Goal: Communication & Community: Answer question/provide support

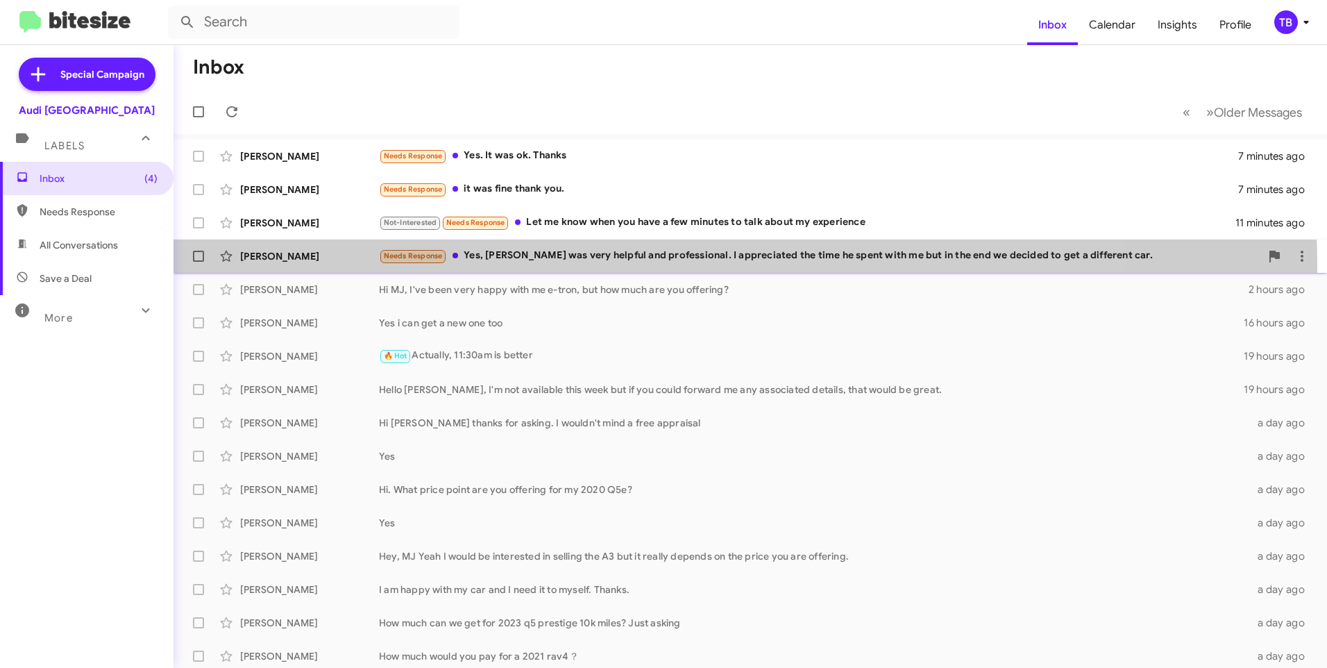
click at [605, 266] on div "[PERSON_NAME] Read Needs Response Yes, [PERSON_NAME] was very helpful and profe…" at bounding box center [751, 256] width 1132 height 28
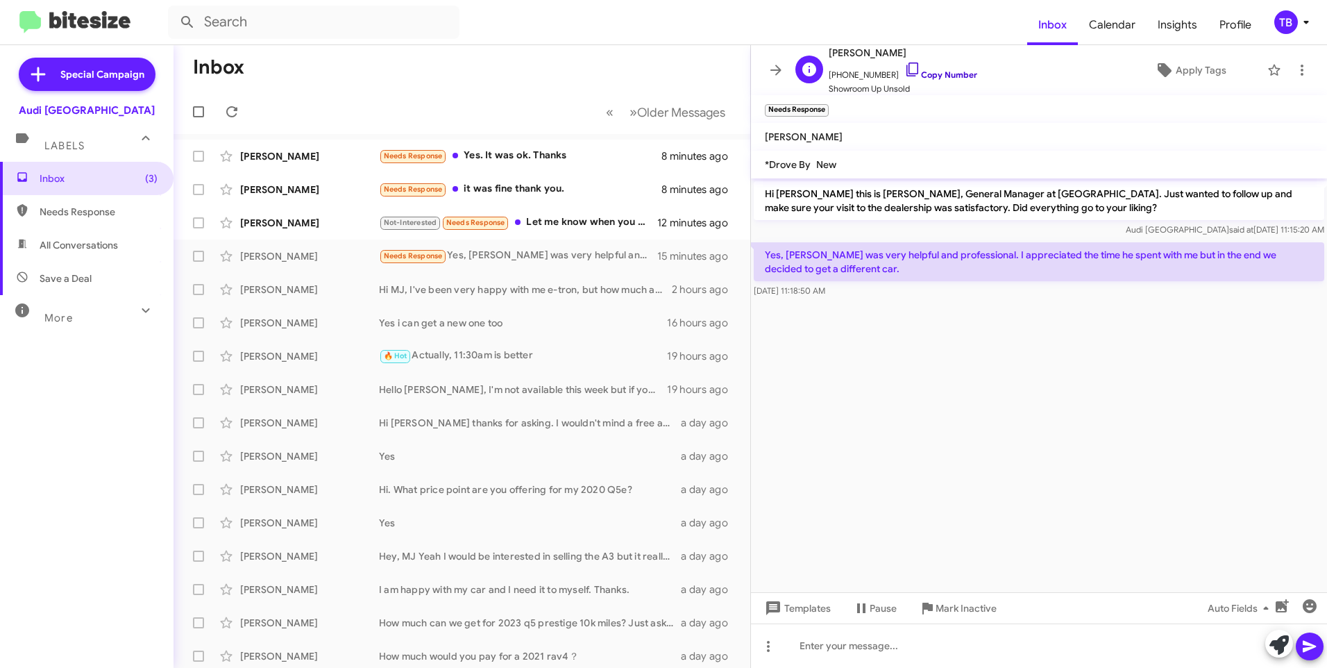
click at [907, 71] on link "Copy Number" at bounding box center [941, 74] width 73 height 10
click at [1303, 67] on span at bounding box center [1302, 70] width 28 height 17
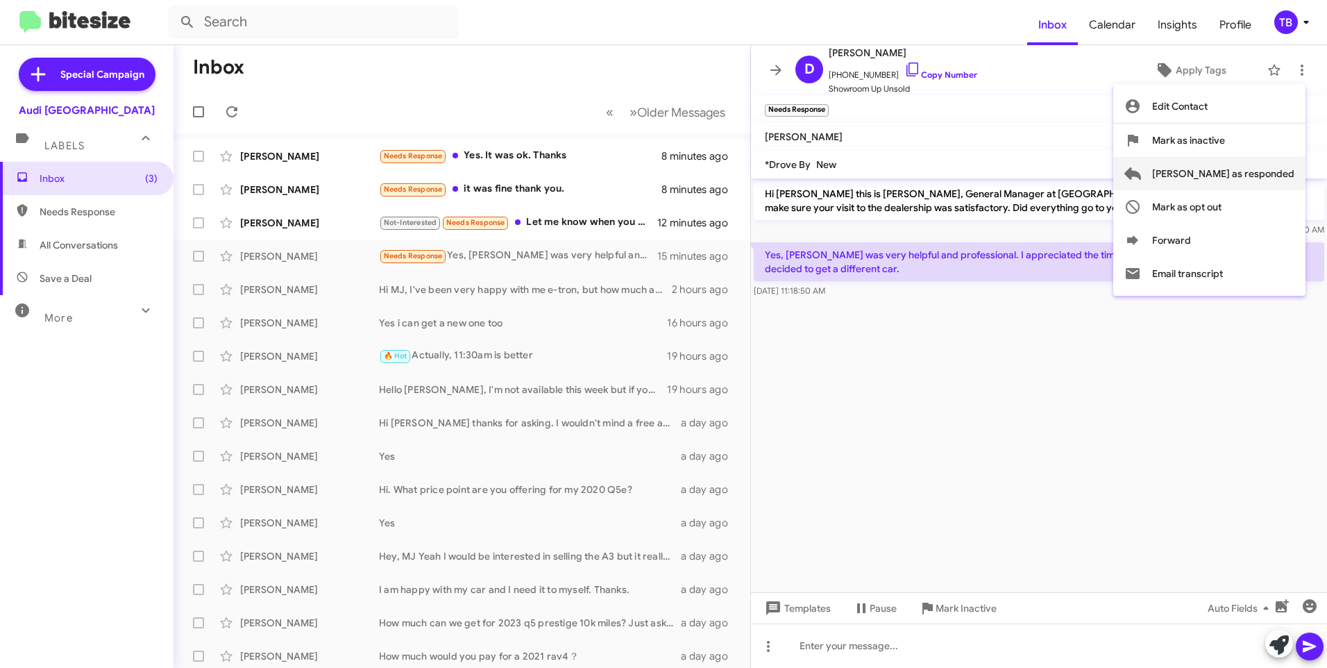
click at [1283, 176] on span "[PERSON_NAME] as responded" at bounding box center [1223, 173] width 142 height 33
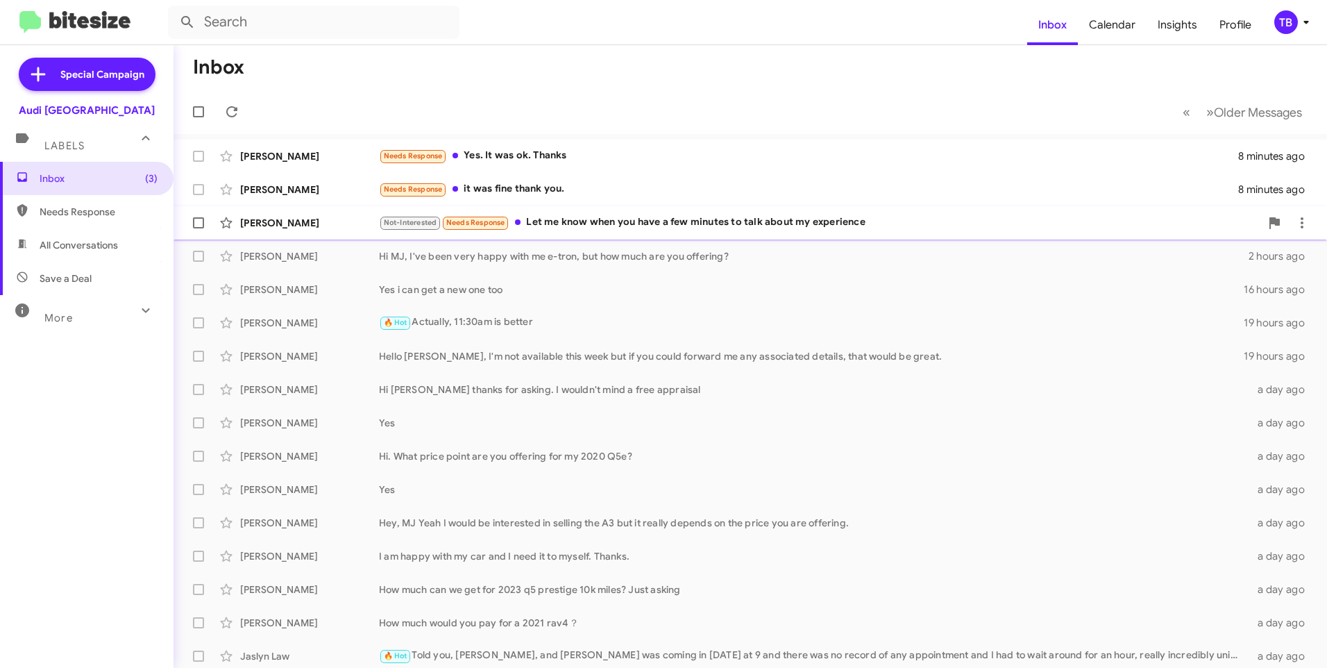
click at [623, 228] on div "Not-Interested Needs Response Let me know when you have a few minutes to talk a…" at bounding box center [820, 223] width 882 height 16
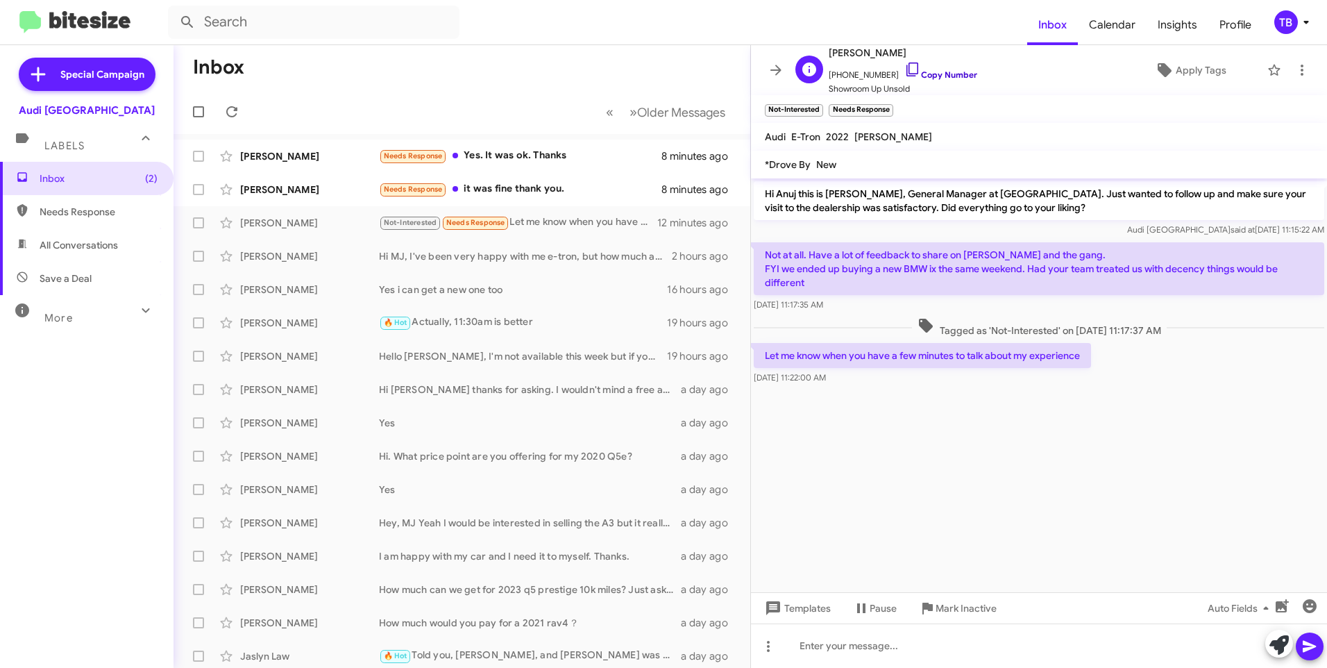
click at [905, 68] on icon at bounding box center [913, 69] width 17 height 17
click at [1295, 70] on icon at bounding box center [1302, 70] width 17 height 17
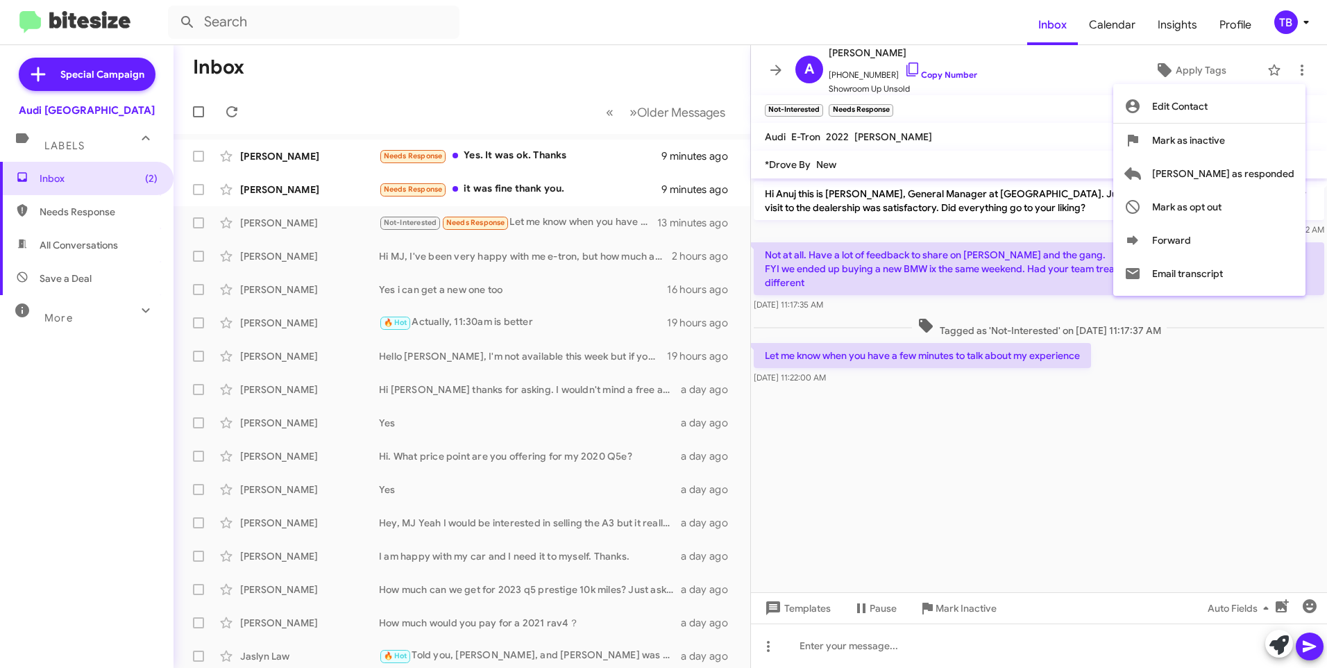
click at [489, 187] on div at bounding box center [663, 334] width 1327 height 668
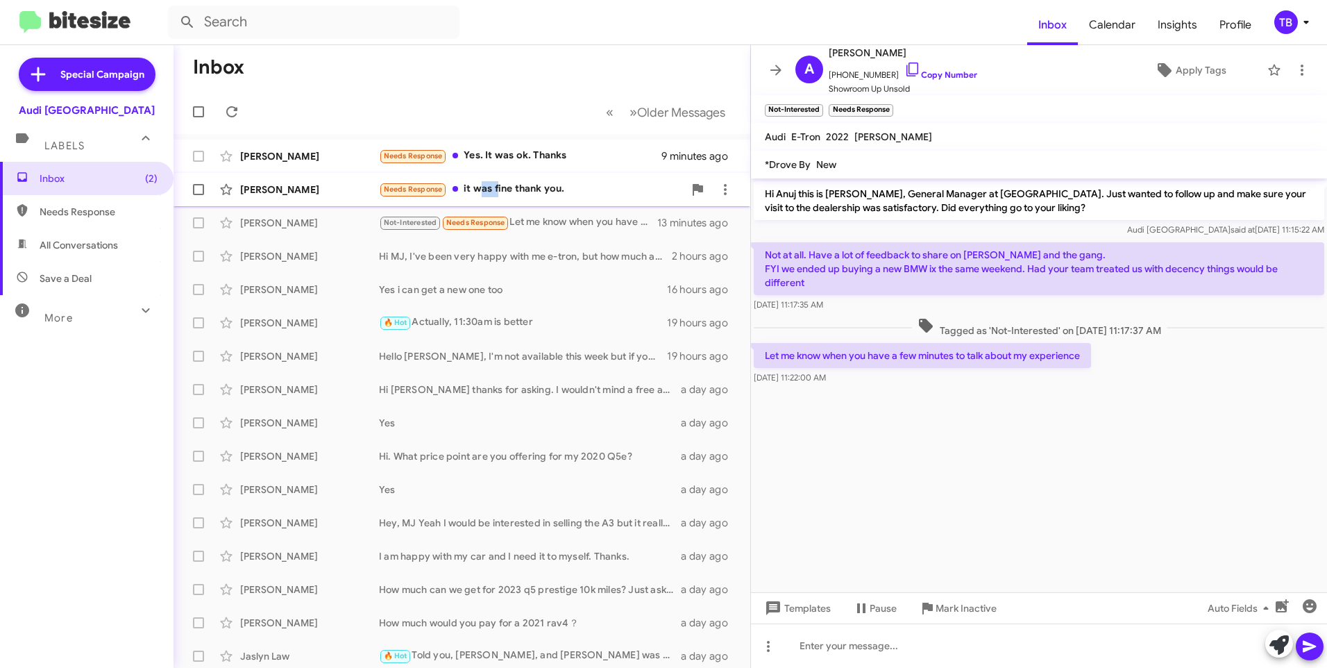
click at [489, 187] on div "Needs Response it was fine thank you." at bounding box center [531, 189] width 305 height 16
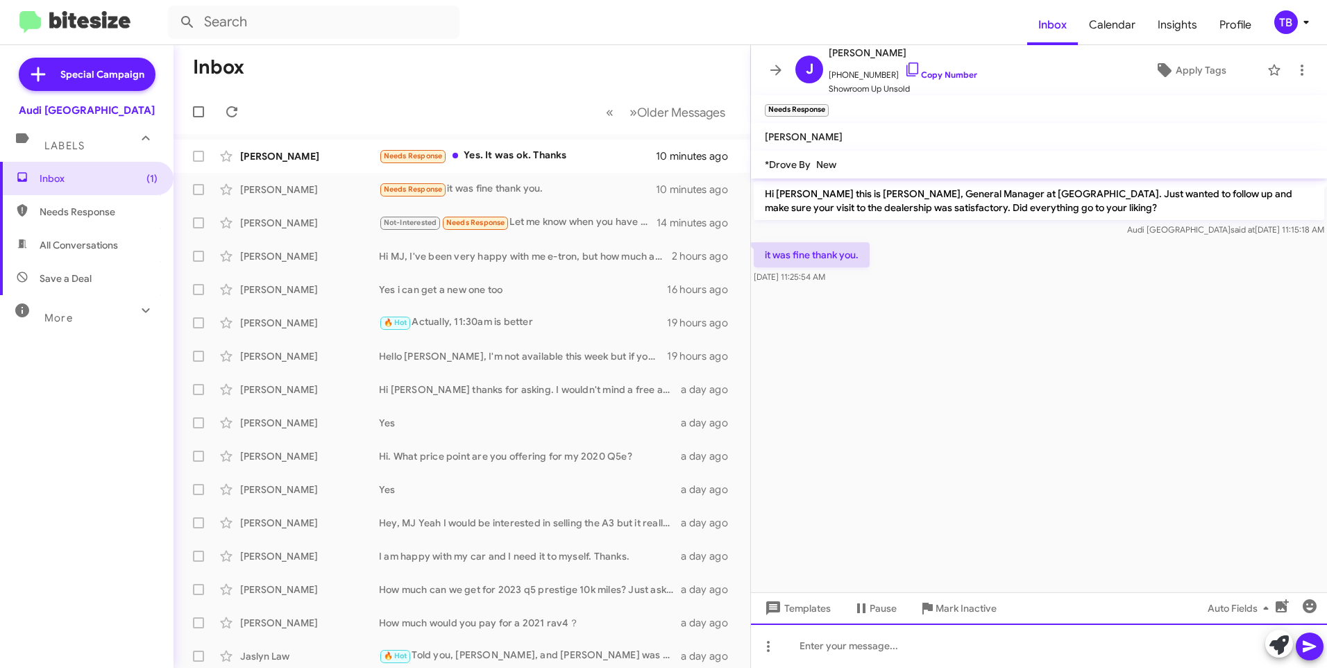
click at [844, 664] on div at bounding box center [1039, 645] width 576 height 44
click at [1024, 646] on div "No problem, Was there anything else we can help with?" at bounding box center [1039, 645] width 576 height 44
click at [1316, 639] on icon at bounding box center [1310, 646] width 17 height 17
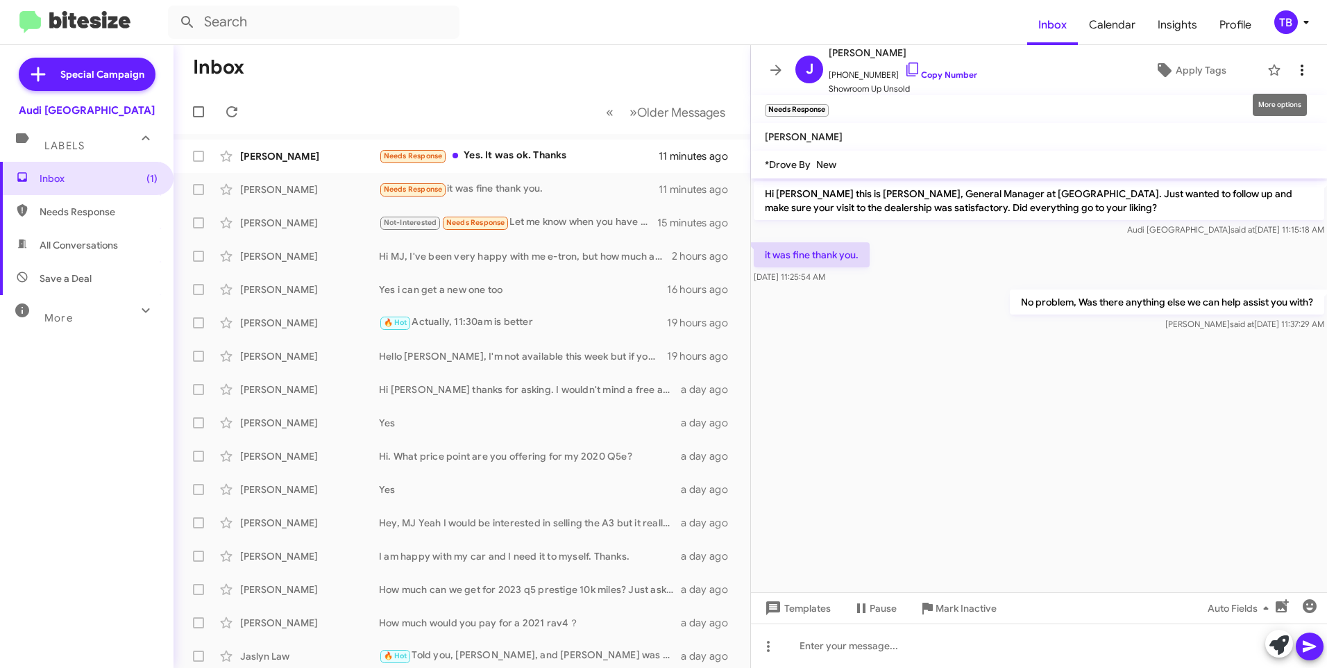
click at [1294, 68] on icon at bounding box center [1302, 70] width 17 height 17
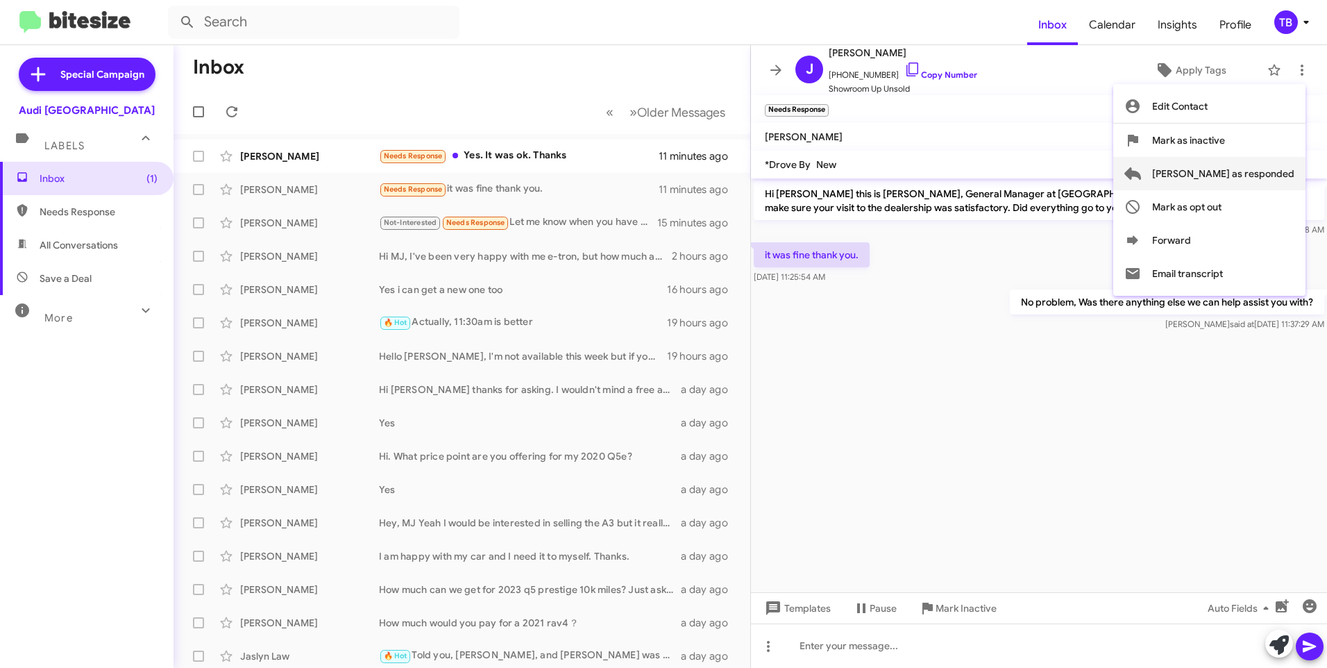
click at [1243, 180] on span "[PERSON_NAME] as responded" at bounding box center [1223, 173] width 142 height 33
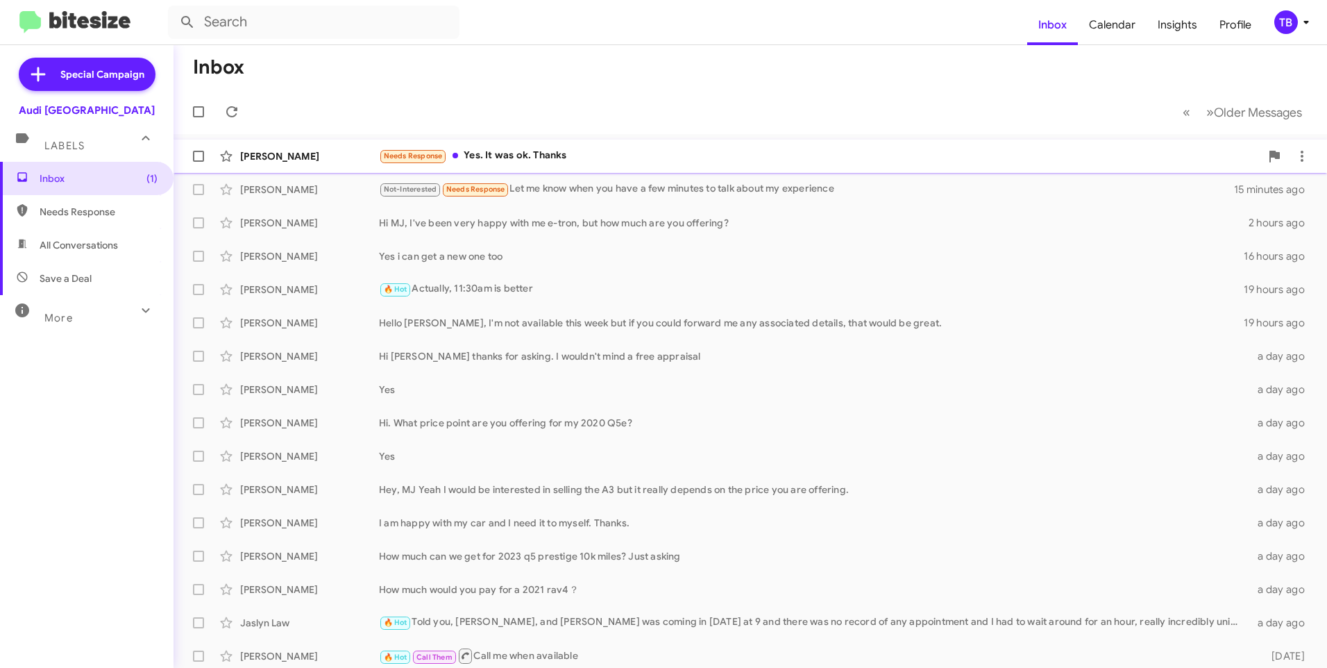
click at [500, 148] on div "Needs Response Yes. It was ok. Thanks" at bounding box center [820, 156] width 882 height 16
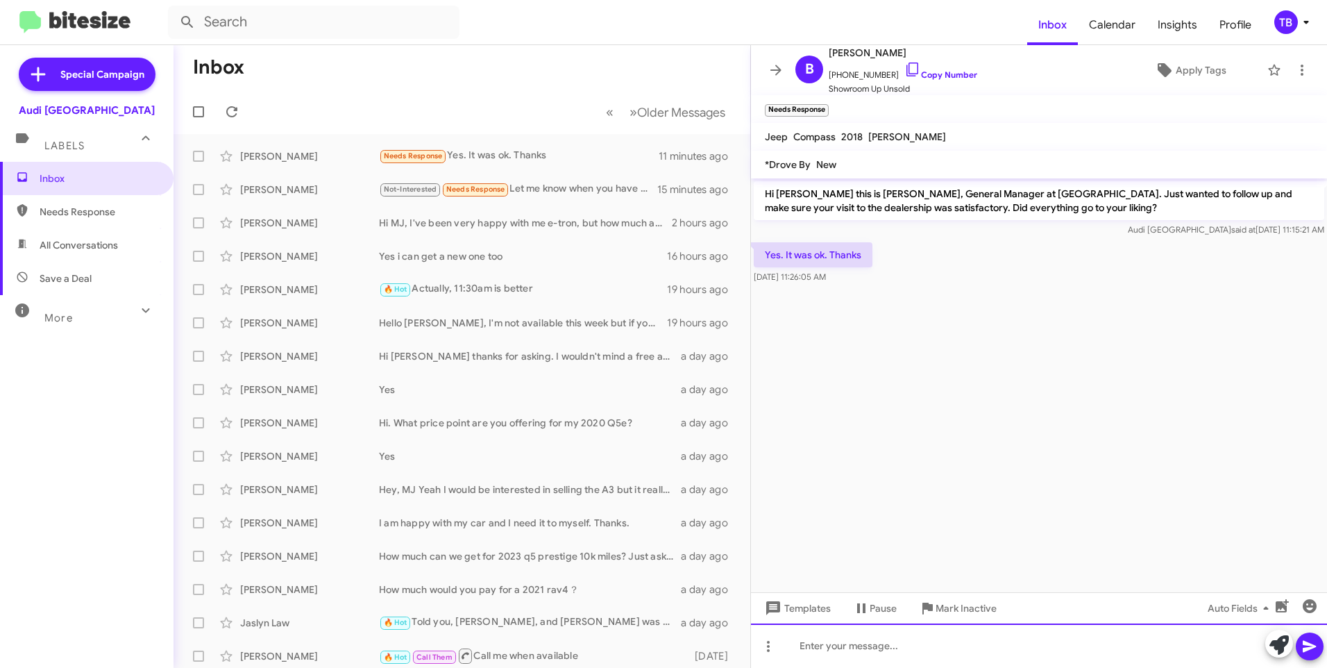
click at [905, 650] on div at bounding box center [1039, 645] width 576 height 44
click at [1046, 647] on div "Thats good to hear, Was there any follow up questions" at bounding box center [1039, 645] width 576 height 44
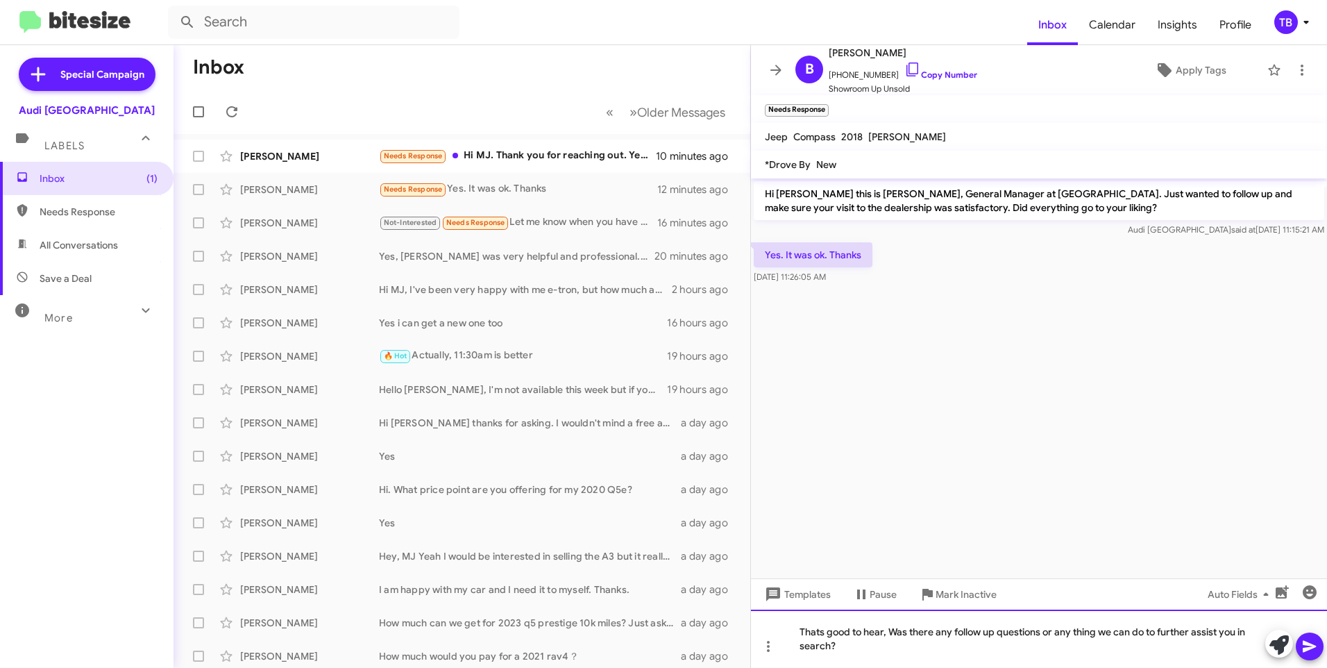
click at [1076, 635] on div "Thats good to hear, Was there any follow up questions or any thing we can do to…" at bounding box center [1039, 639] width 576 height 58
click at [811, 637] on div "Thats good to hear, Was there any follow up questions or anything we can do to …" at bounding box center [1039, 639] width 576 height 58
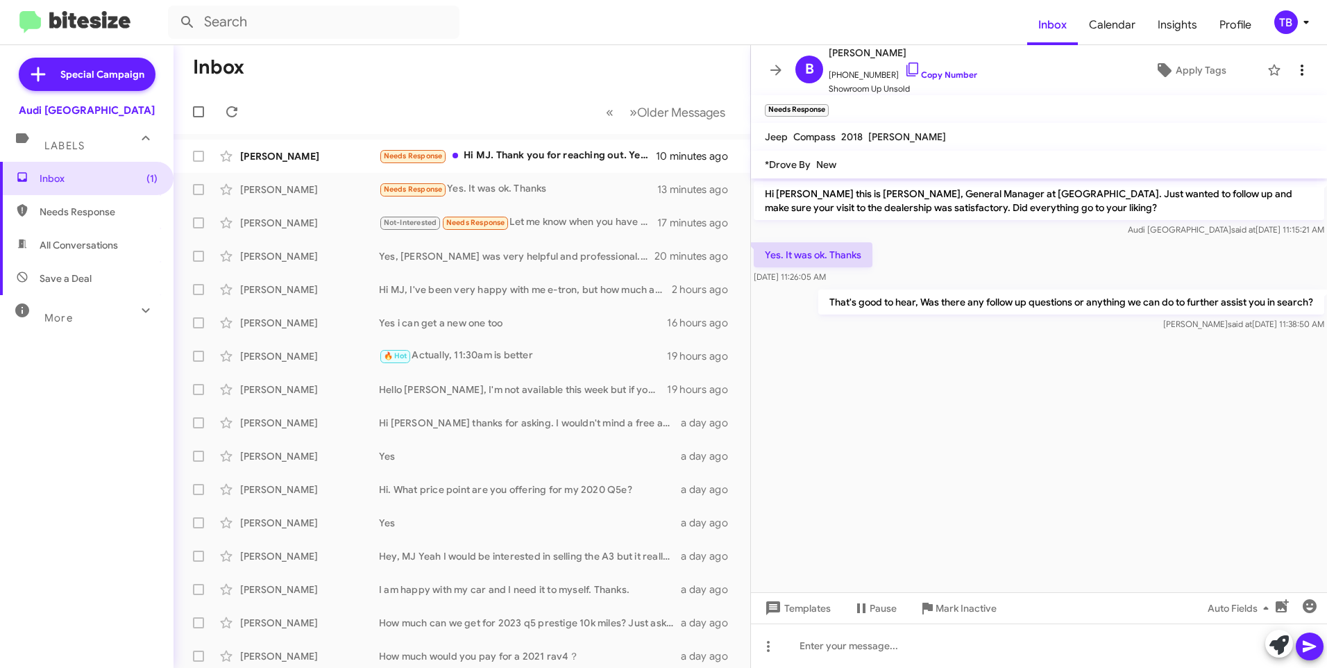
click at [1298, 64] on icon at bounding box center [1302, 70] width 17 height 17
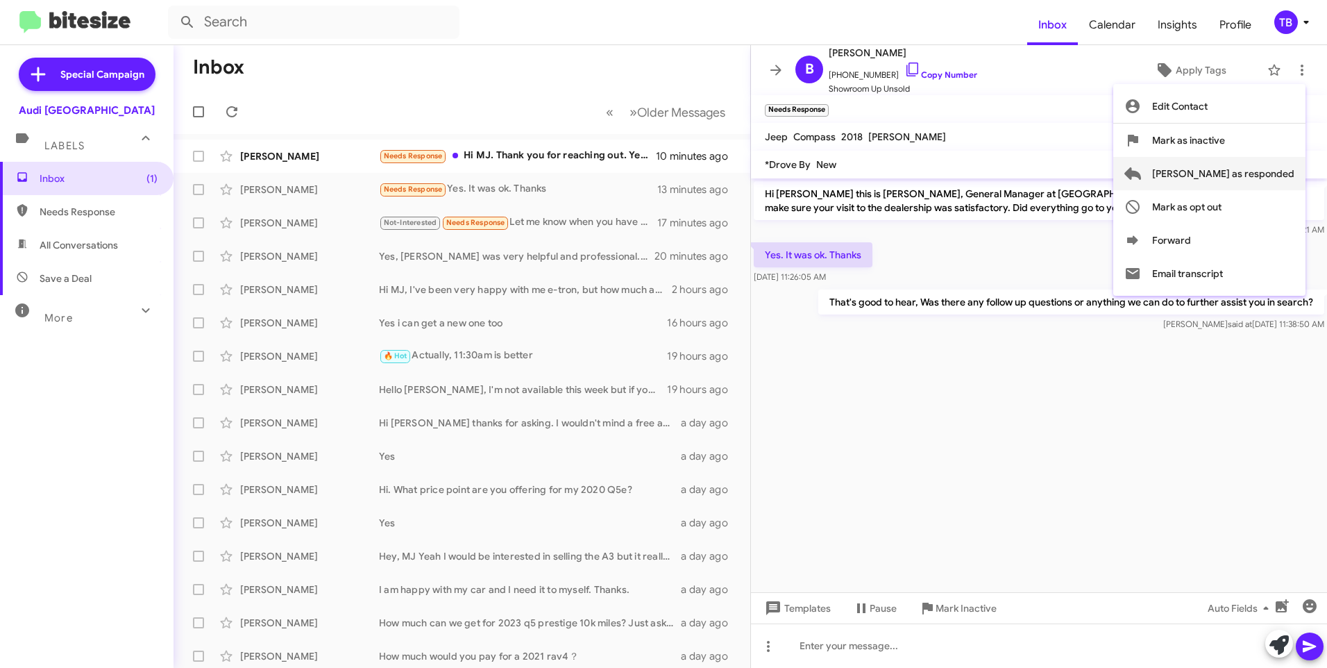
click at [1252, 175] on span "[PERSON_NAME] as responded" at bounding box center [1223, 173] width 142 height 33
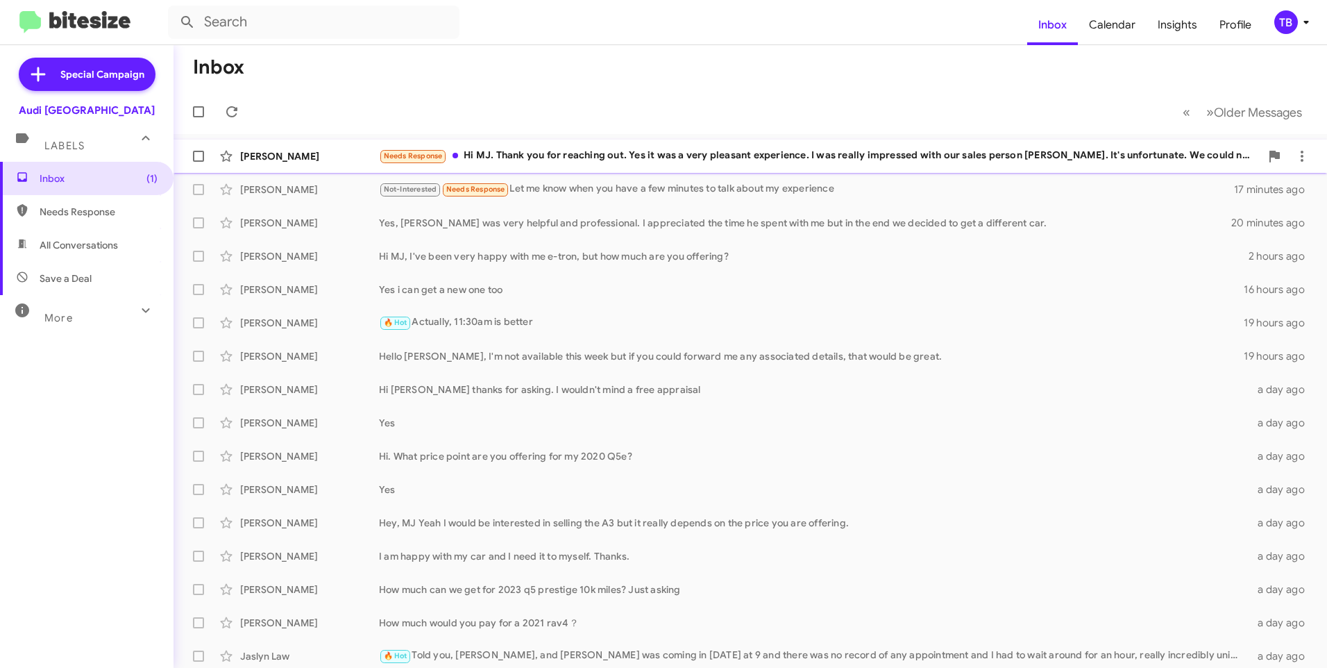
click at [536, 153] on div "Needs Response Hi MJ. Thank you for reaching out. Yes it was a very pleasant ex…" at bounding box center [820, 156] width 882 height 16
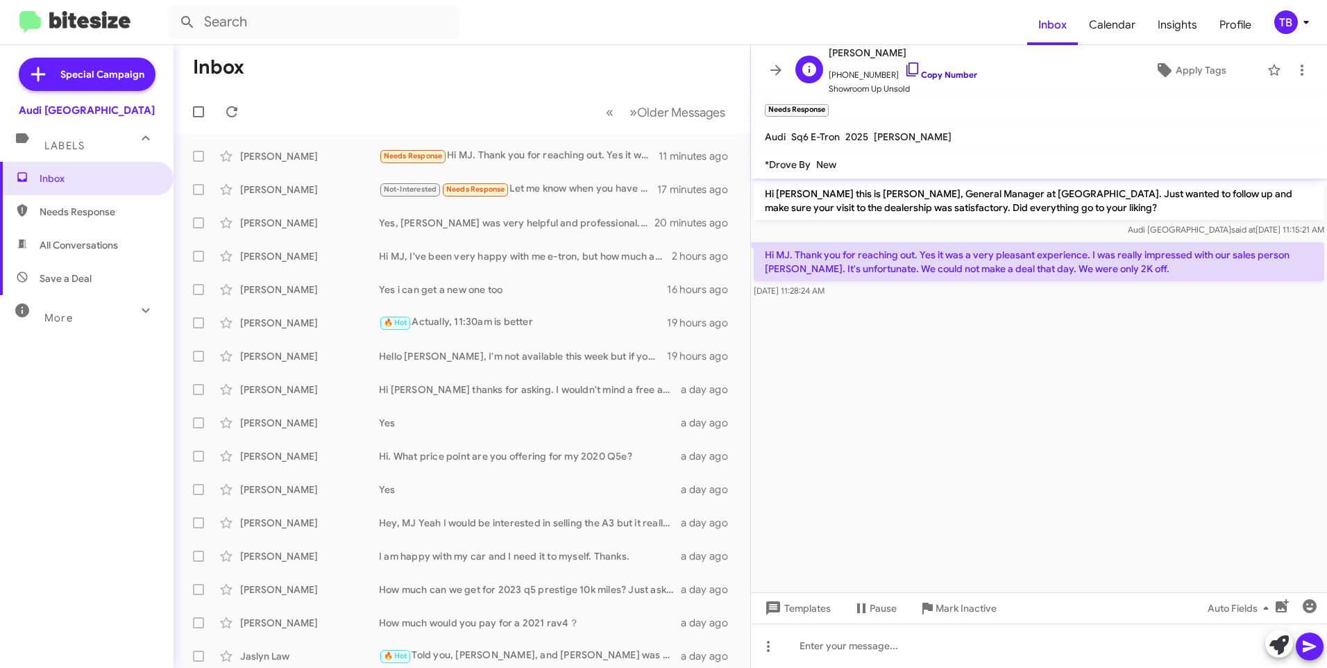
click at [905, 71] on icon at bounding box center [913, 69] width 17 height 17
click at [944, 646] on div at bounding box center [1039, 645] width 576 height 44
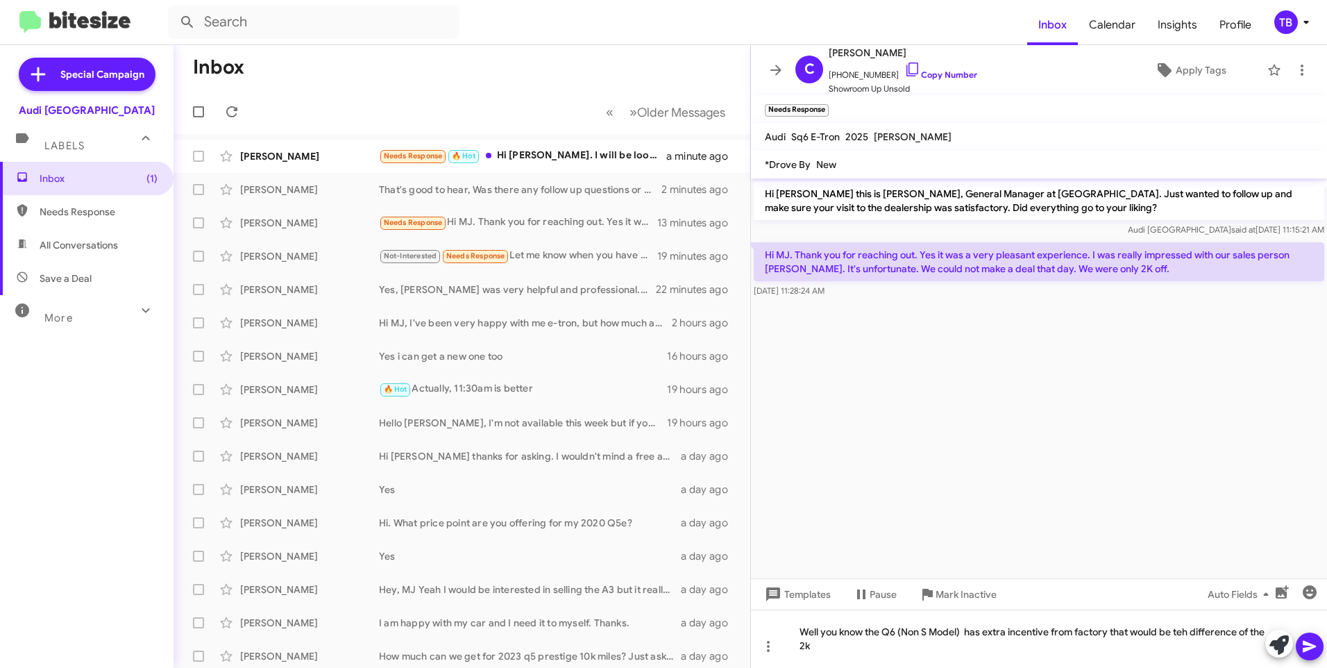
click at [864, 644] on mat-tooltip-component "Pause Conversation" at bounding box center [874, 628] width 94 height 42
click at [855, 652] on div "Well you know the Q6 (Non S Model) has extra incentive from factory that would …" at bounding box center [1039, 639] width 576 height 58
click at [1083, 658] on div "Well you know the Q6 (Non S Model) has extra incentive from factory that would …" at bounding box center [1039, 639] width 576 height 58
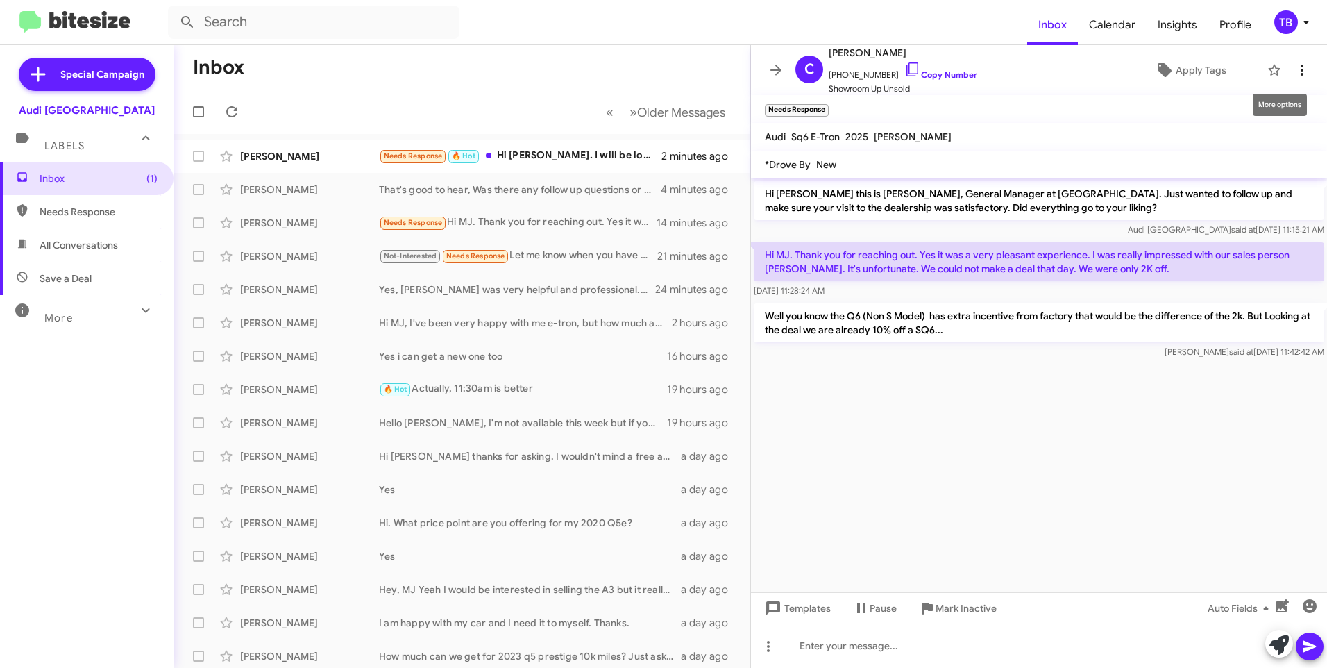
click at [1297, 73] on icon at bounding box center [1302, 70] width 17 height 17
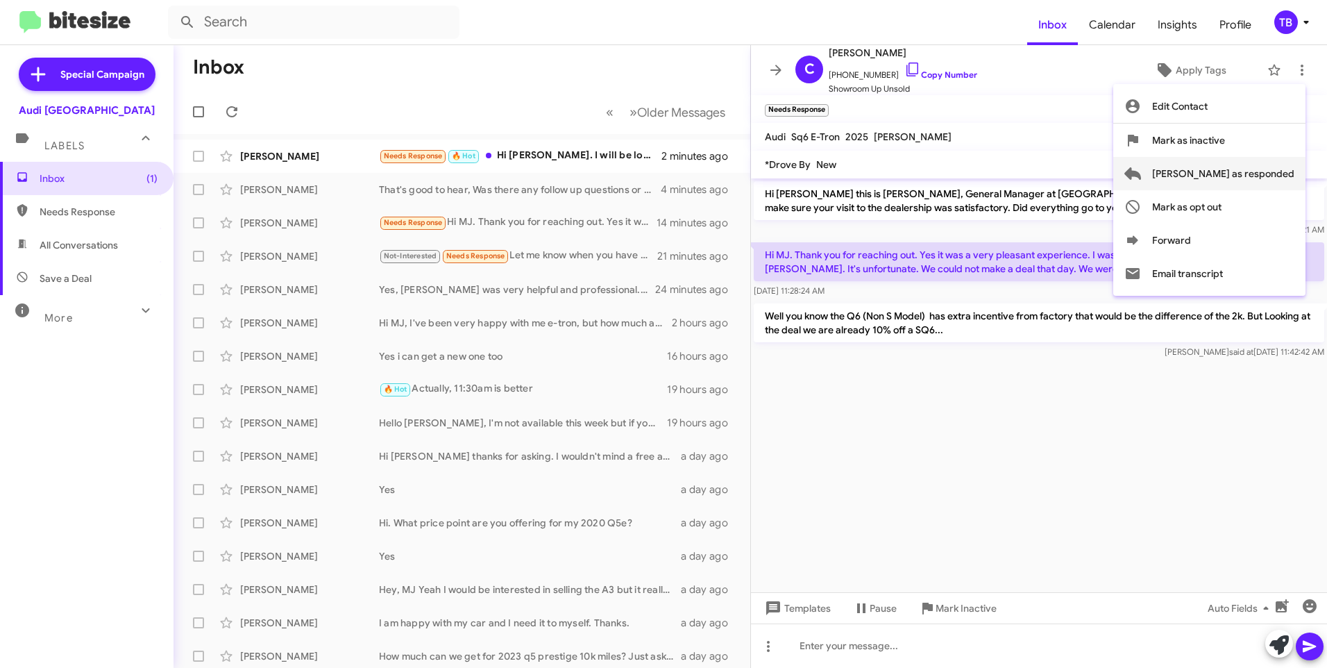
click at [1257, 171] on span "[PERSON_NAME] as responded" at bounding box center [1223, 173] width 142 height 33
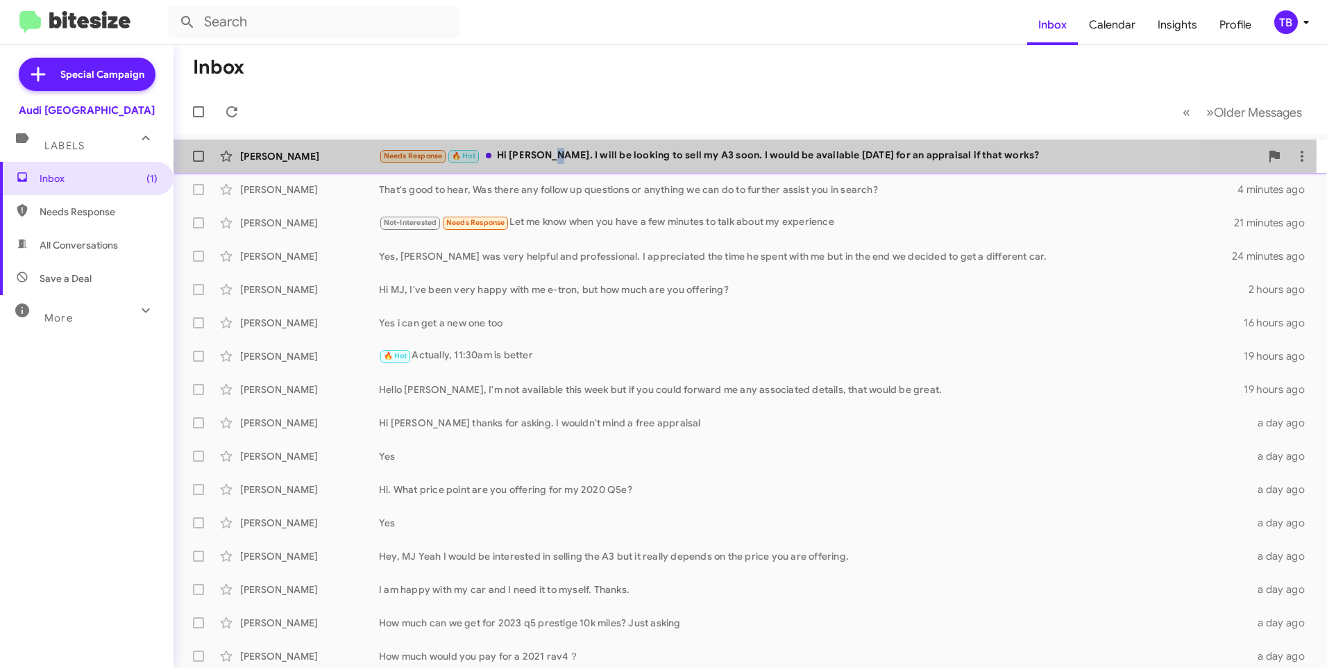
click at [558, 156] on div "Needs Response 🔥 Hot Hi [PERSON_NAME]. I will be looking to sell my A3 soon. I …" at bounding box center [820, 156] width 882 height 16
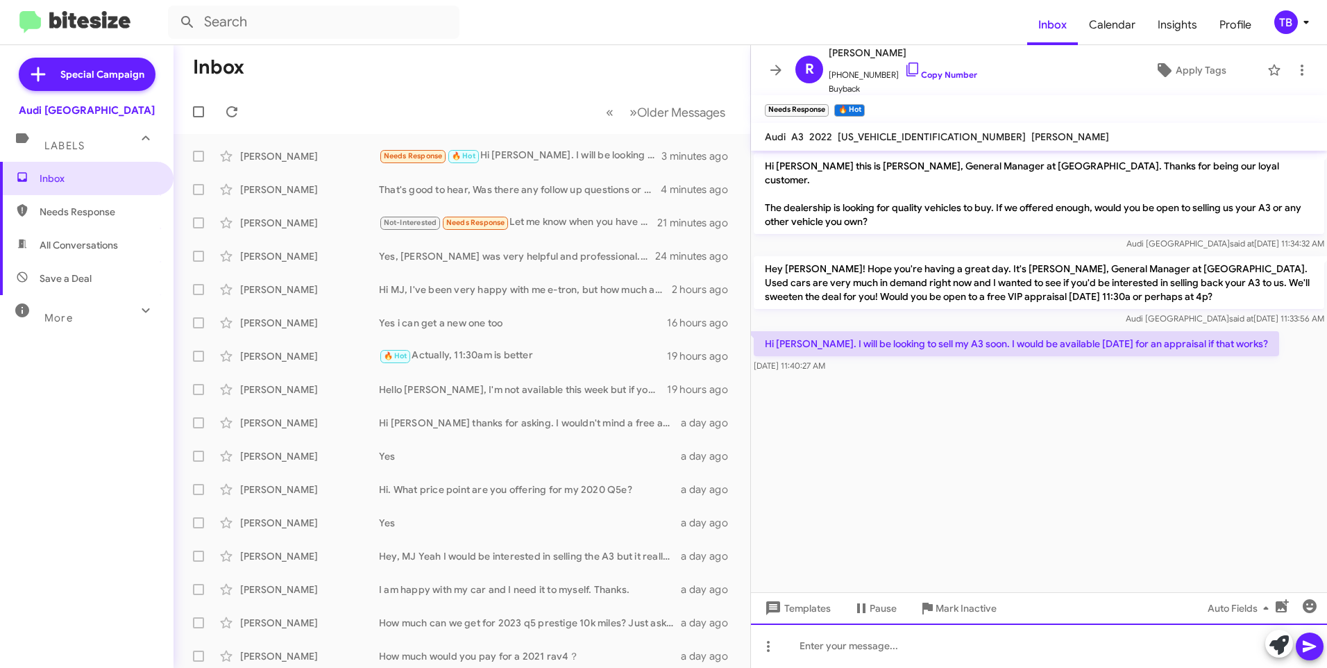
click at [914, 667] on html "Inbox Calendar Insights Profile TB Special Campaign Audi Palo Alto Labels Inbox…" at bounding box center [663, 334] width 1327 height 668
click at [1288, 81] on button at bounding box center [1302, 70] width 28 height 28
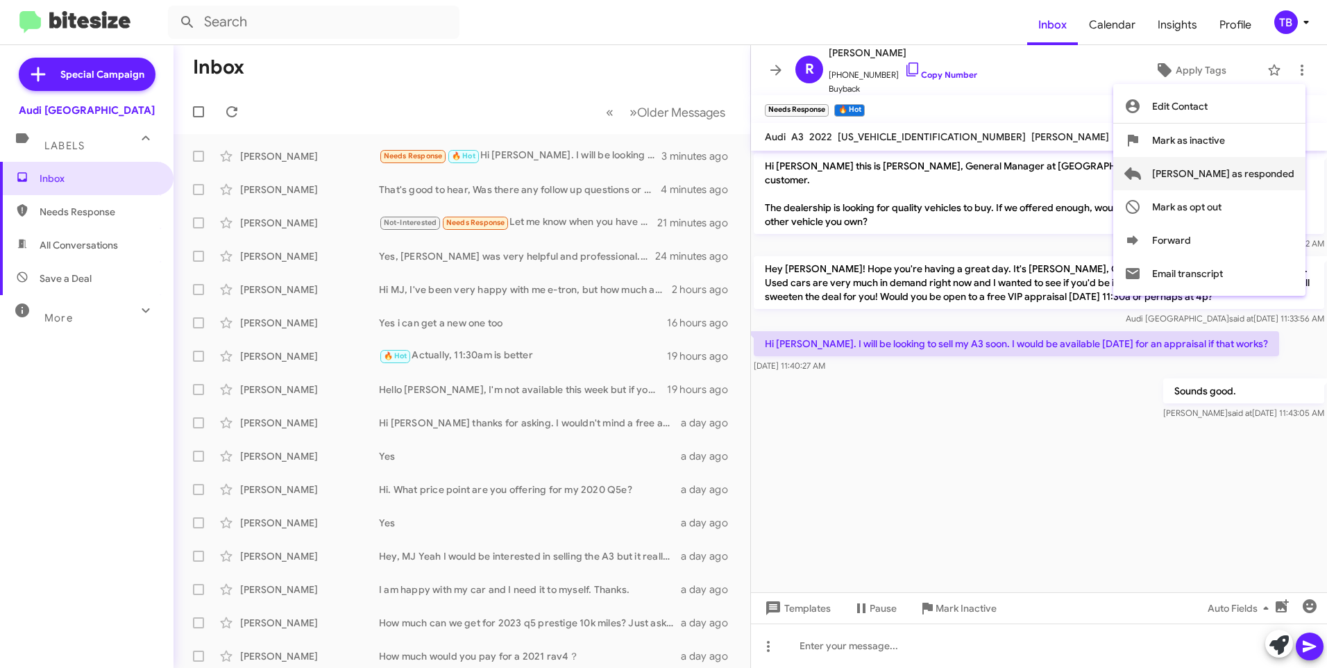
click at [1216, 185] on span "[PERSON_NAME] as responded" at bounding box center [1223, 173] width 142 height 33
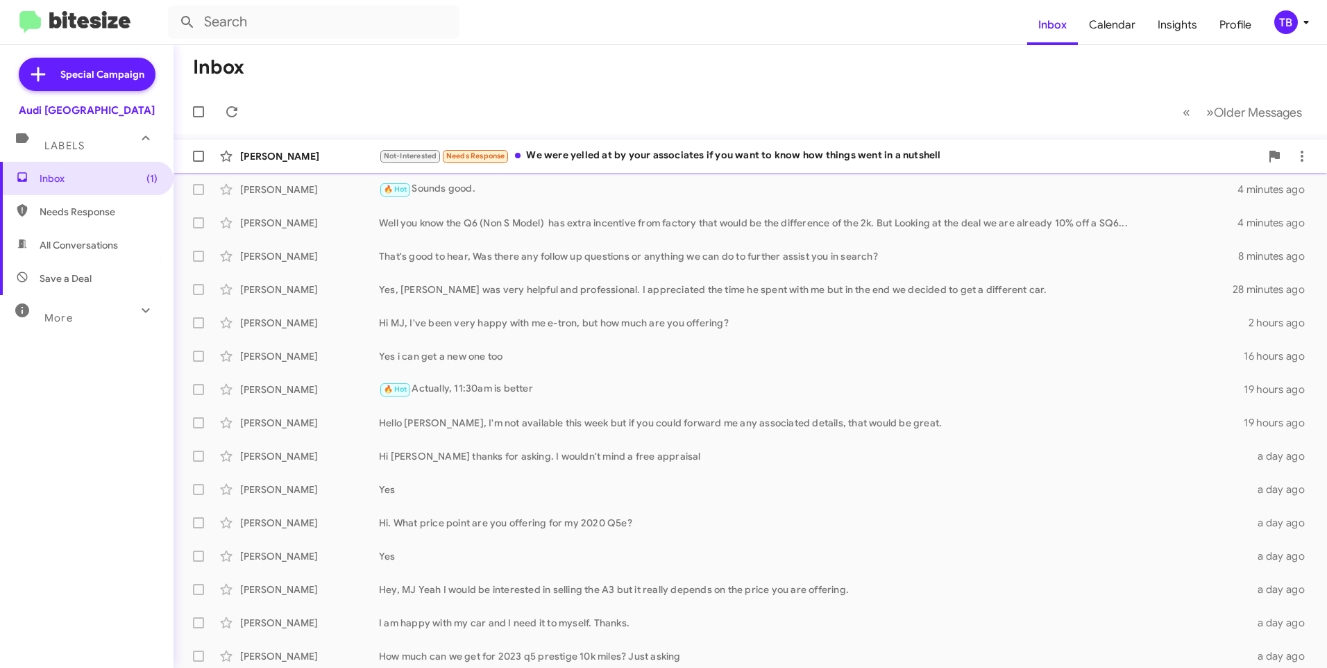
click at [647, 161] on div "Not-Interested Needs Response We were yelled at by your associates if you want …" at bounding box center [820, 156] width 882 height 16
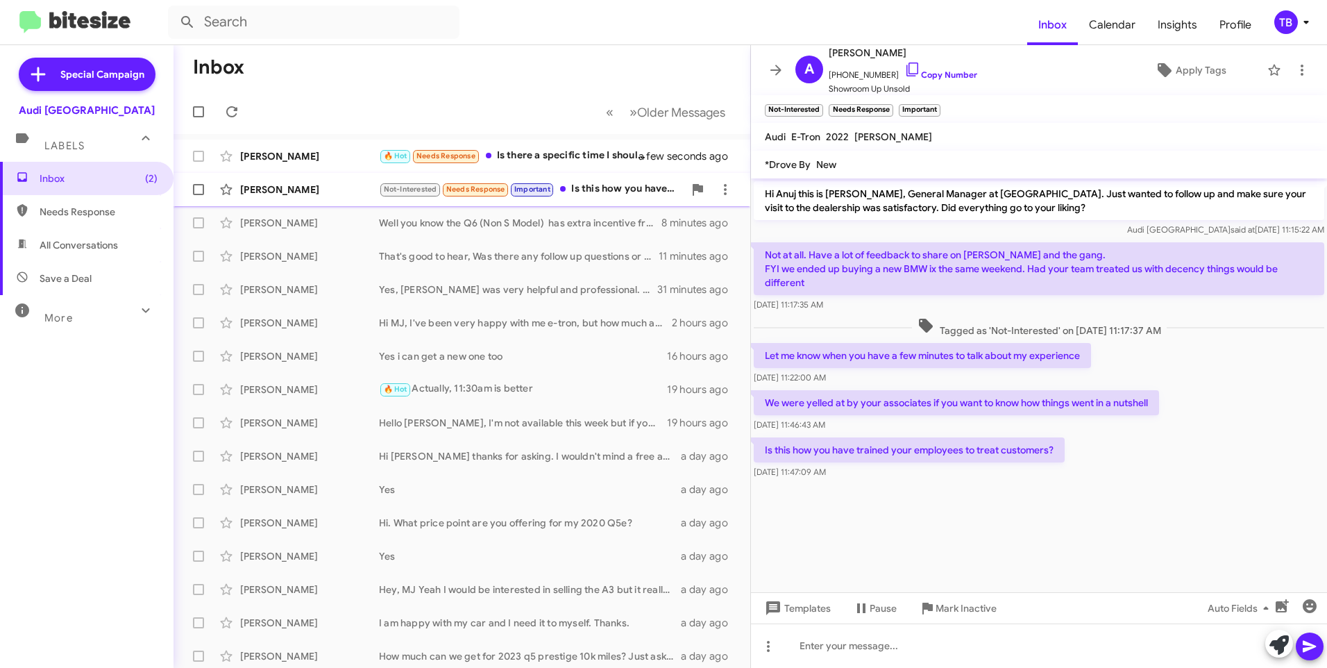
click at [599, 191] on div "Not-Interested Needs Response Important Is this how you have trained your emplo…" at bounding box center [531, 189] width 305 height 16
click at [573, 162] on div "🔥 Hot Needs Response Is there a specific time I should bring the car?" at bounding box center [531, 156] width 305 height 16
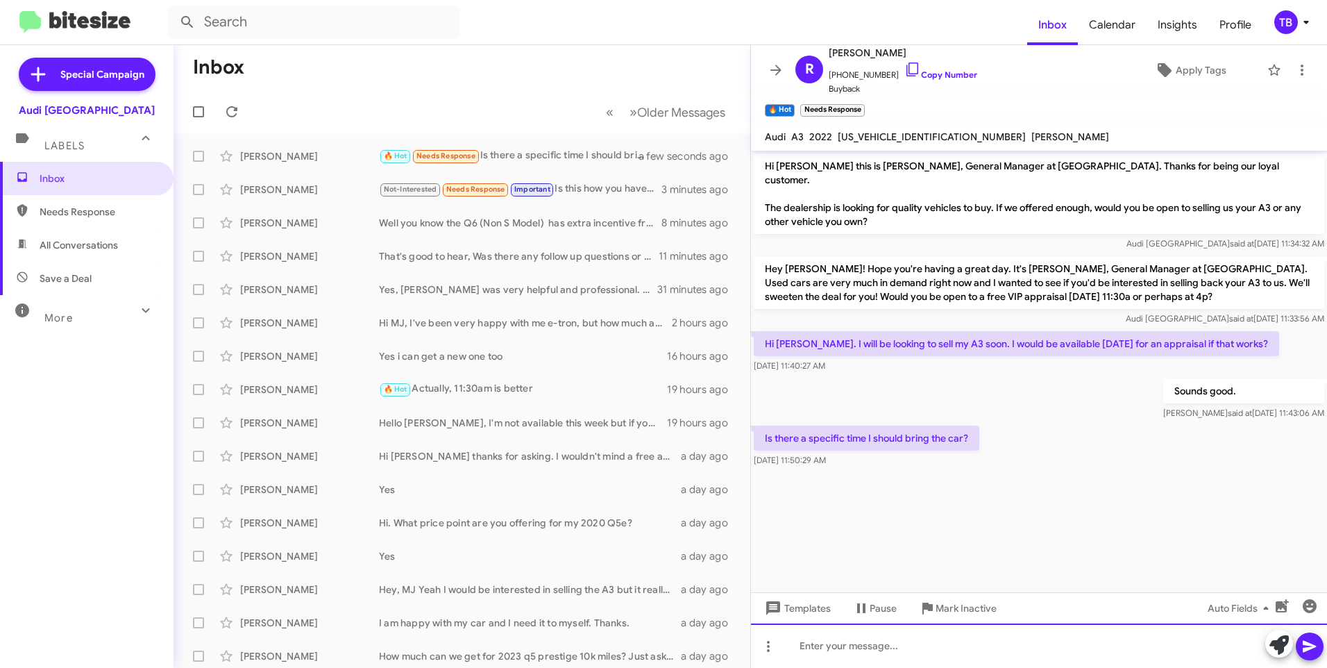
click at [863, 654] on div at bounding box center [1039, 645] width 576 height 44
click at [978, 645] on div "We are open all day so anytime before 6 I would say." at bounding box center [1039, 645] width 576 height 44
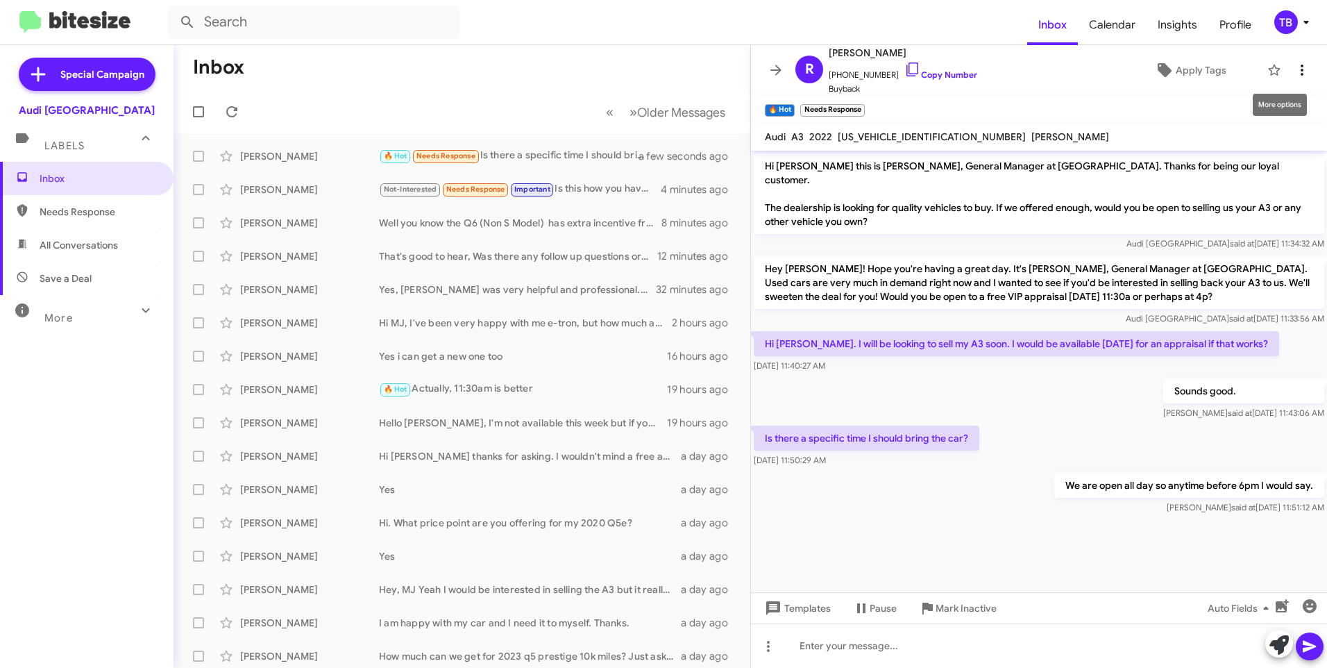
click at [1288, 68] on span at bounding box center [1302, 70] width 28 height 17
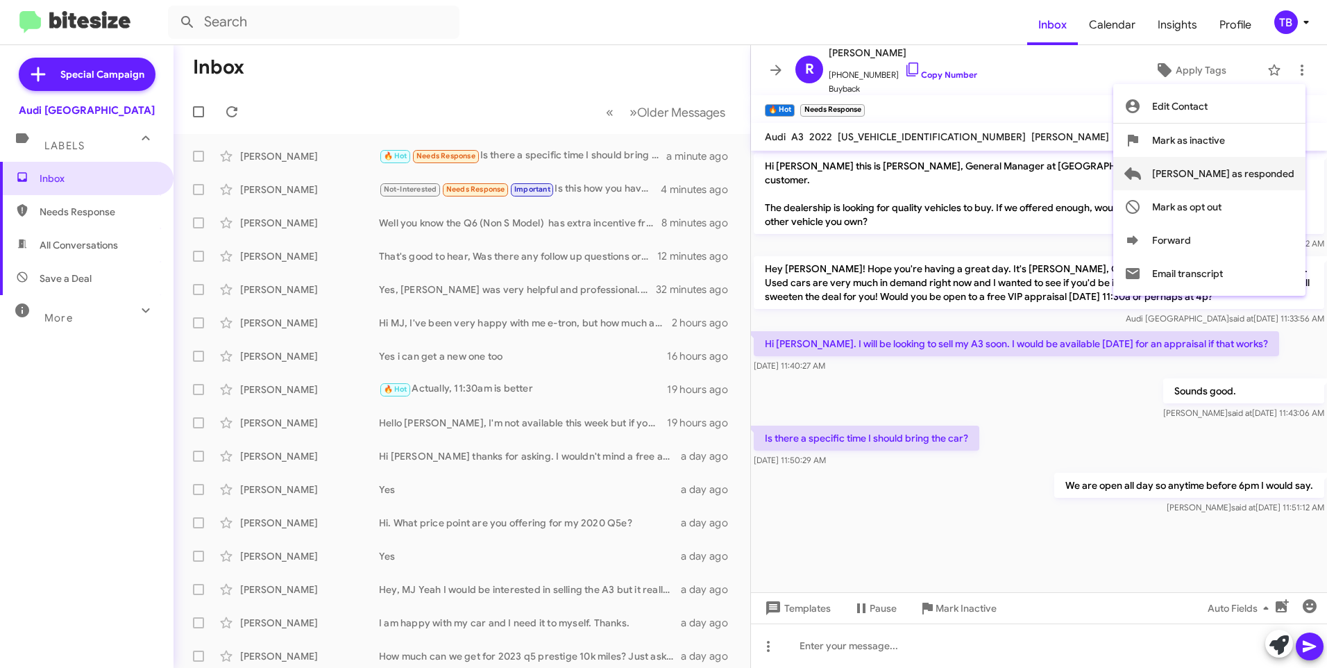
click at [1259, 164] on span "[PERSON_NAME] as responded" at bounding box center [1223, 173] width 142 height 33
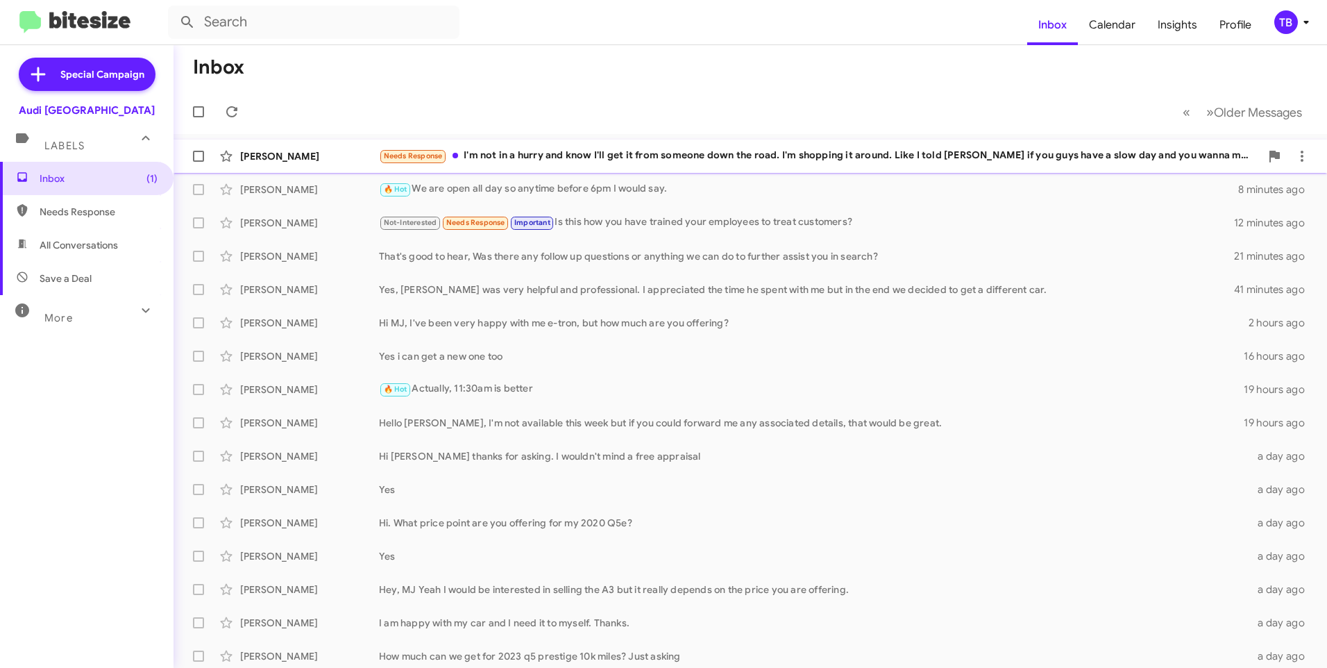
click at [611, 162] on div "Needs Response I'm not in a hurry and know I'll get it from someone down the ro…" at bounding box center [820, 156] width 882 height 16
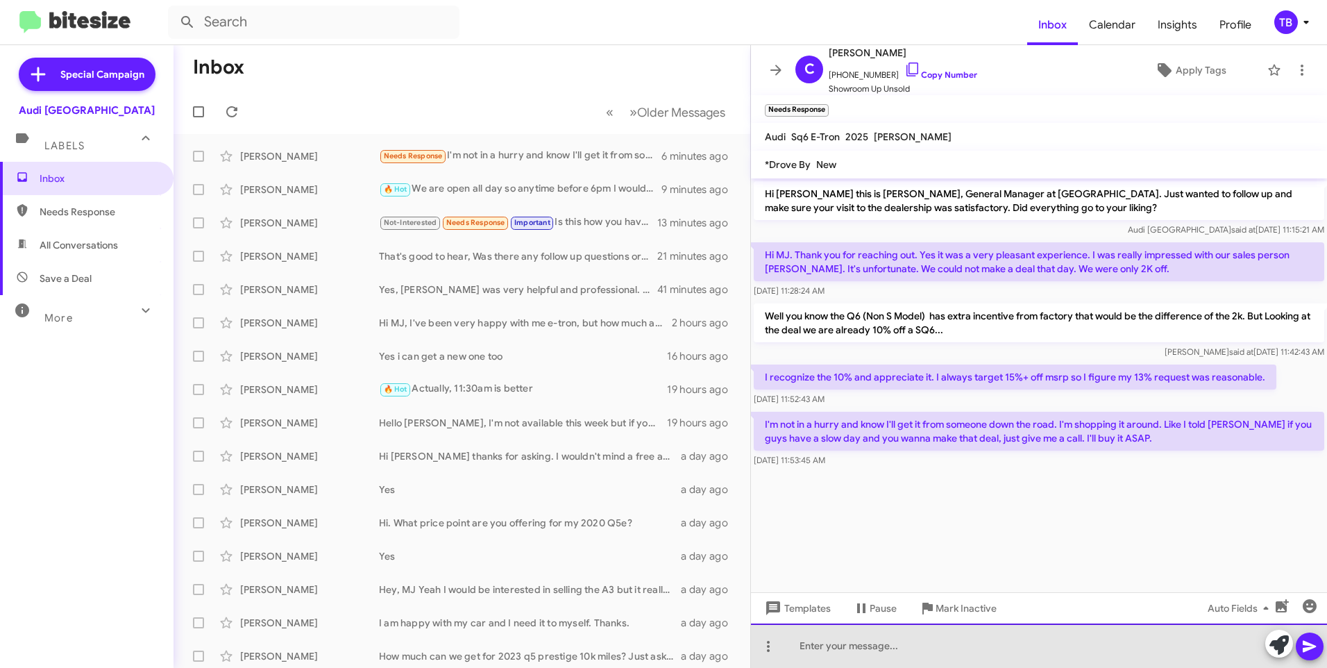
click at [859, 651] on div at bounding box center [1039, 645] width 576 height 44
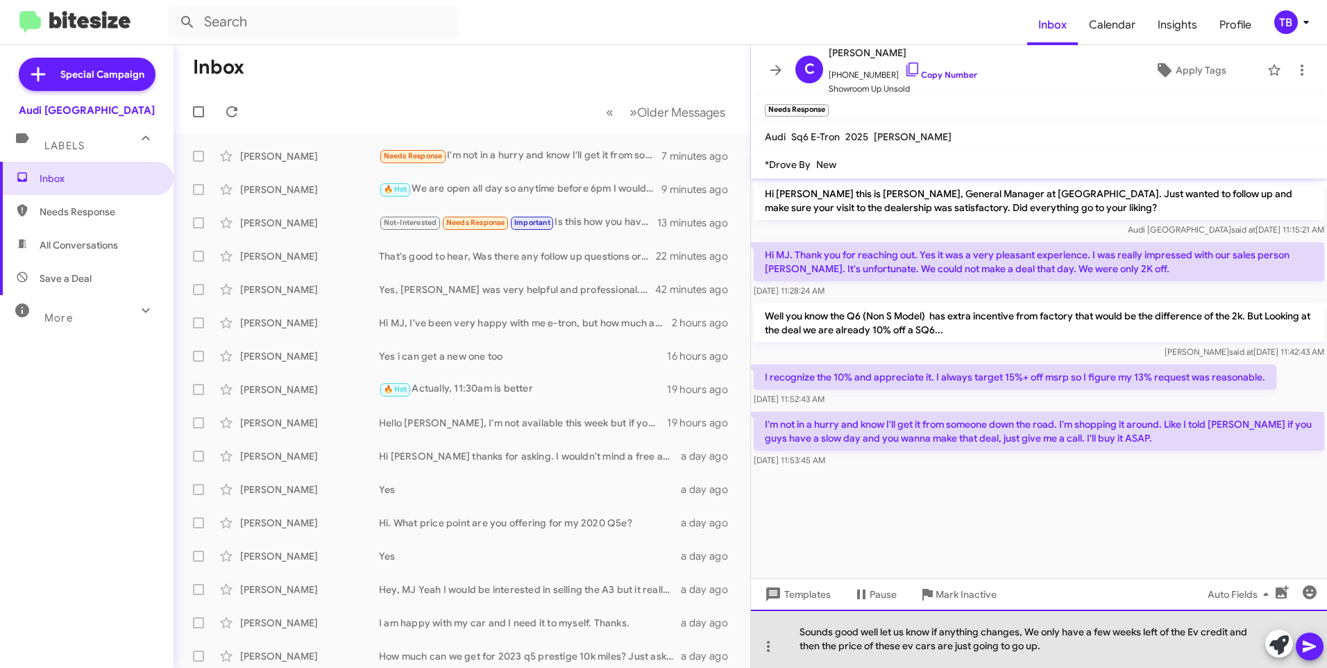
click at [911, 644] on div "Sounds good well let us know if anything changes, We only have a few weeks left…" at bounding box center [1039, 639] width 576 height 58
drag, startPoint x: 1065, startPoint y: 650, endPoint x: 1234, endPoint y: 632, distance: 170.3
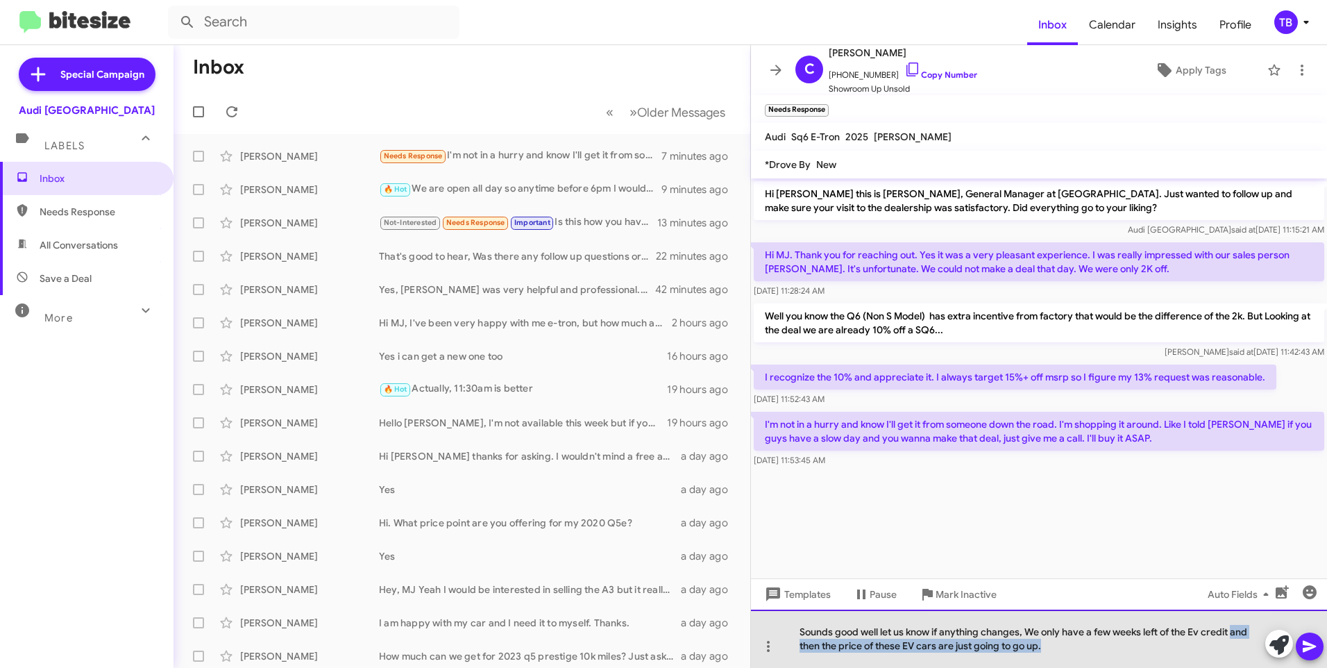
click at [1234, 632] on div "Sounds good well let us know if anything changes, We only have a few weeks left…" at bounding box center [1039, 639] width 576 height 58
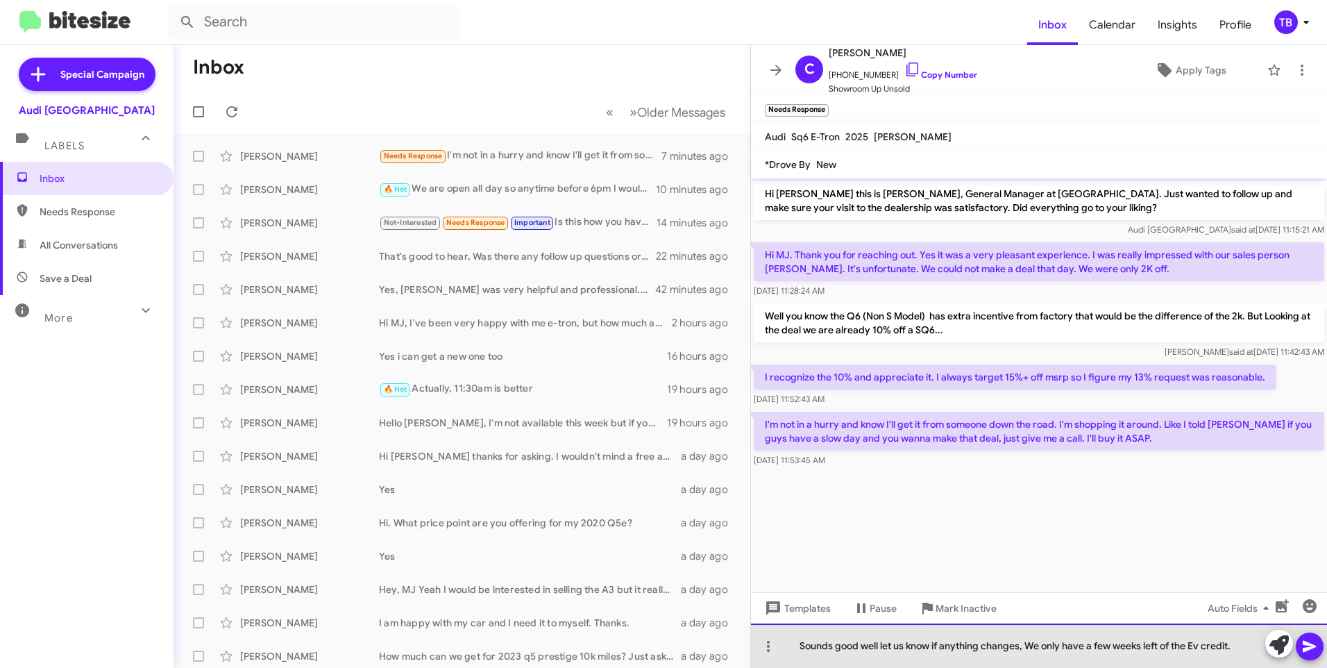
click at [1164, 645] on div "Sounds good well let us know if anything changes, We only have a few weeks left…" at bounding box center [1039, 645] width 576 height 44
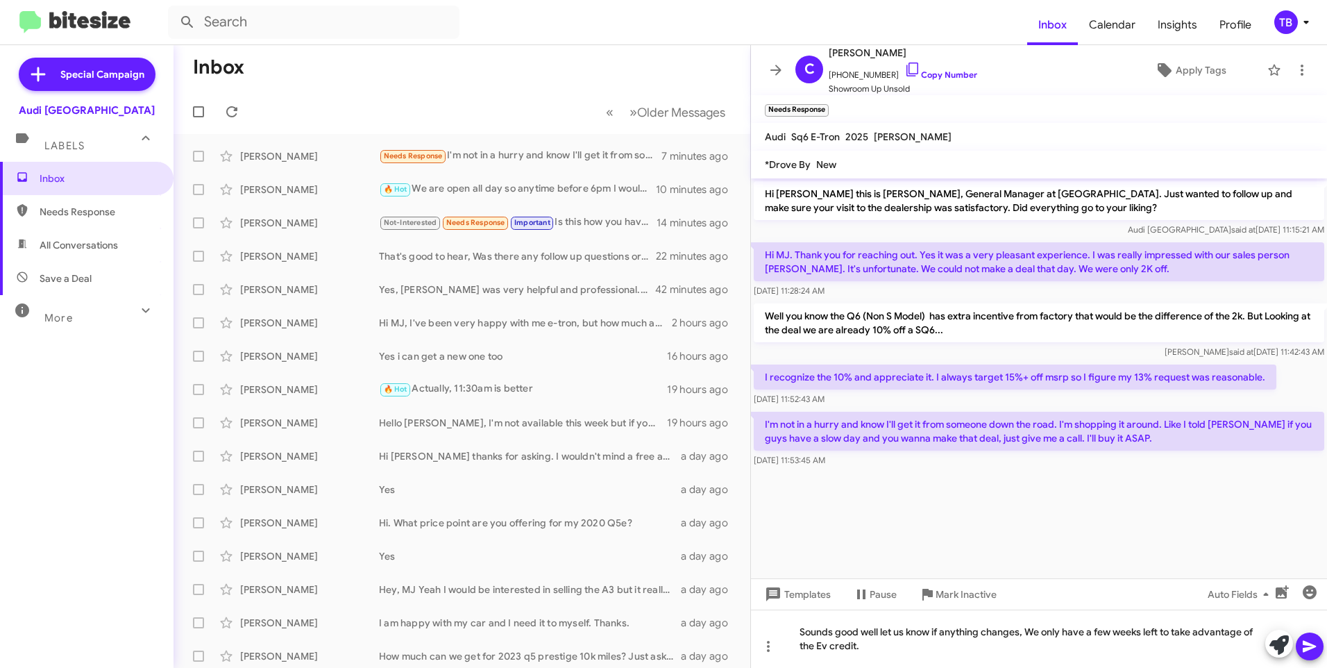
click at [1318, 652] on button at bounding box center [1310, 646] width 28 height 28
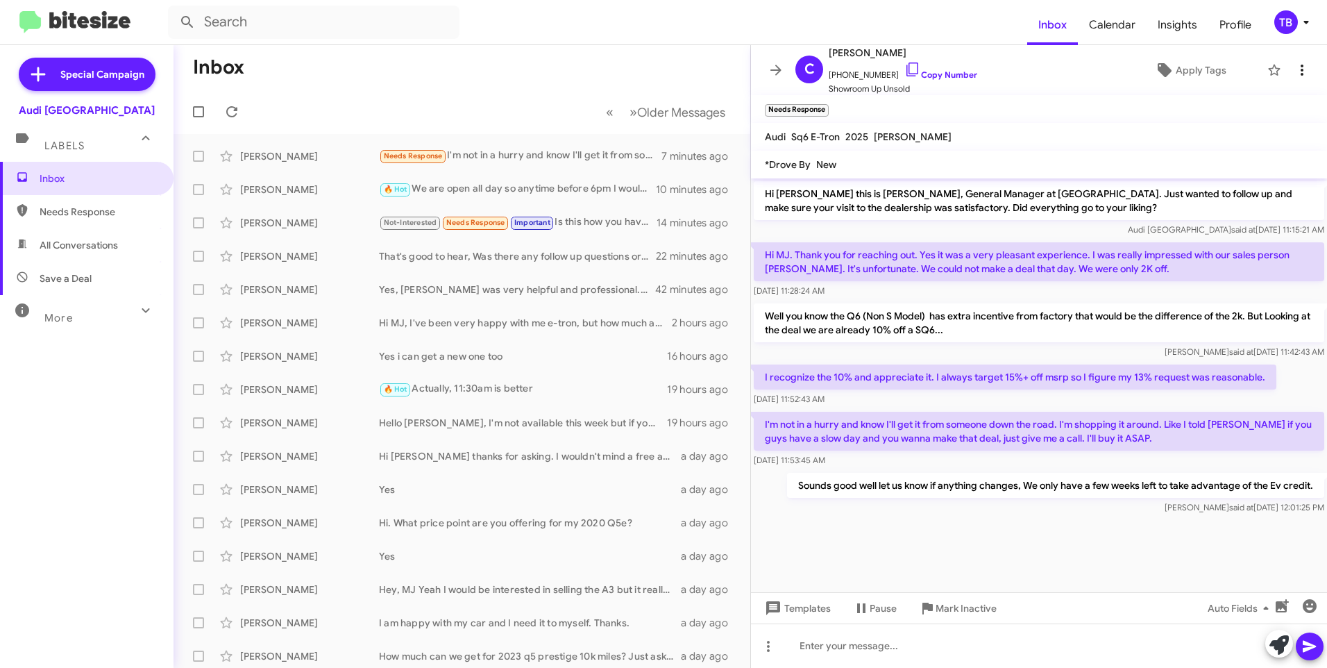
click at [1294, 77] on icon at bounding box center [1302, 70] width 17 height 17
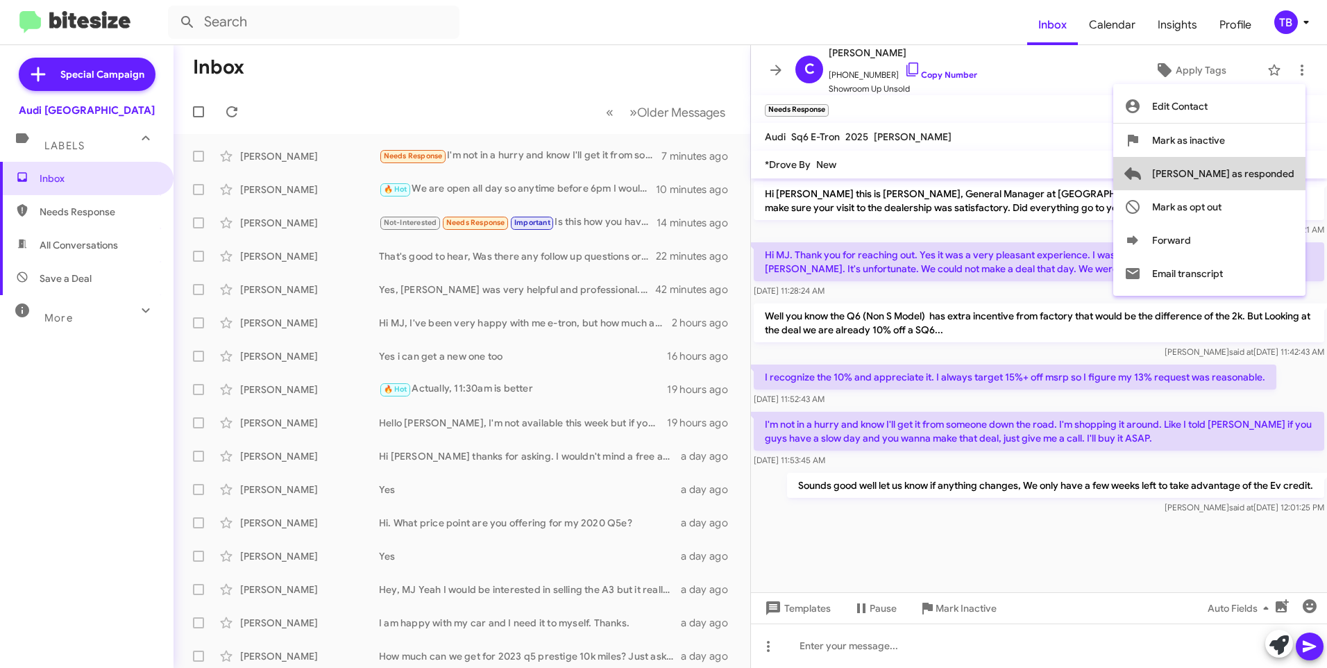
click at [1276, 172] on span "[PERSON_NAME] as responded" at bounding box center [1223, 173] width 142 height 33
